Goal: Task Accomplishment & Management: Use online tool/utility

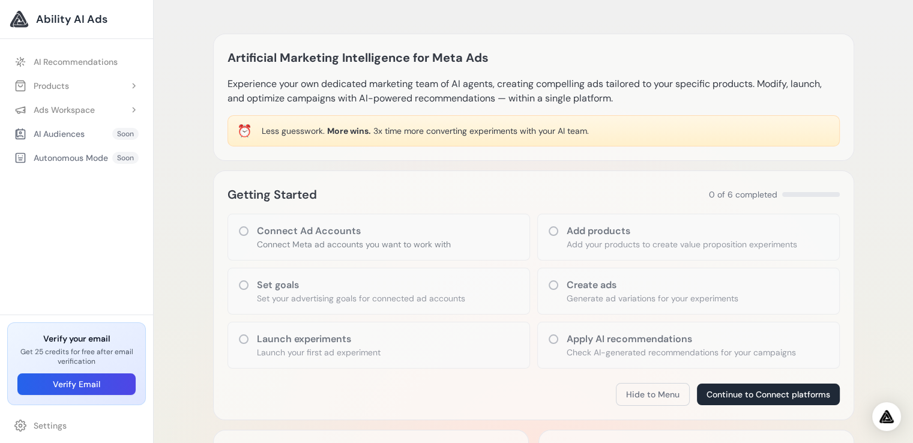
click at [558, 286] on icon at bounding box center [553, 285] width 12 height 12
click at [553, 284] on icon at bounding box center [553, 285] width 12 height 12
